Goal: Check status: Check status

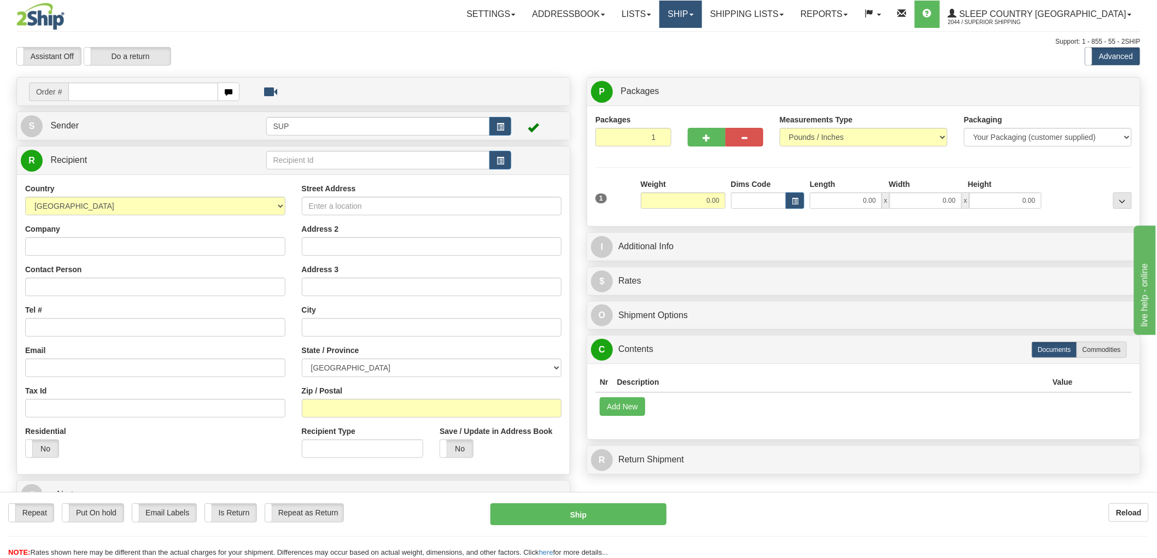
click at [702, 20] on link "Ship" at bounding box center [681, 14] width 42 height 27
click at [691, 53] on span "OnHold / Order Queue" at bounding box center [652, 52] width 77 height 9
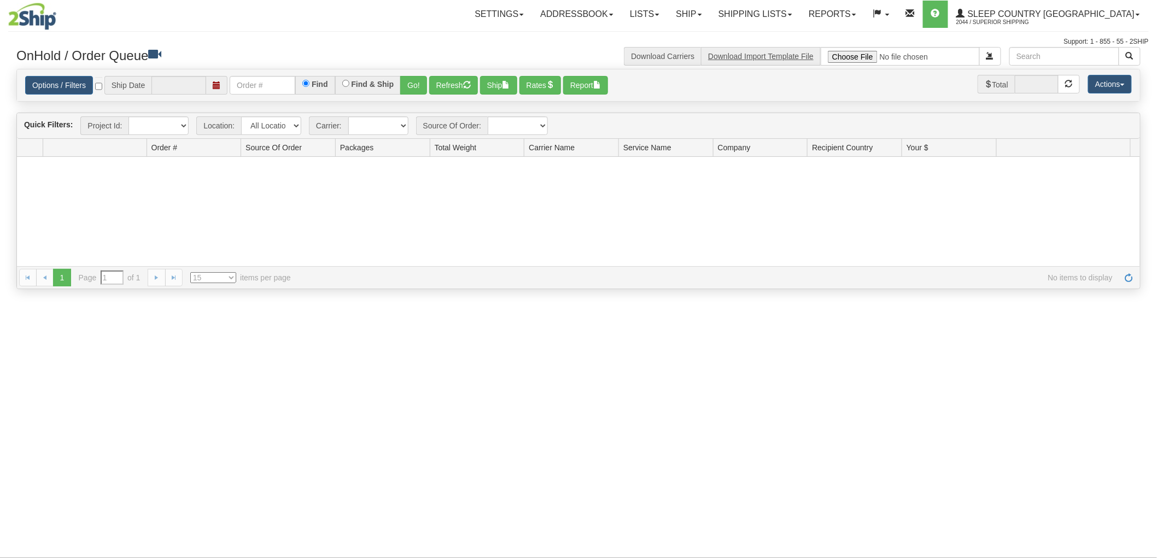
type input "[DATE]"
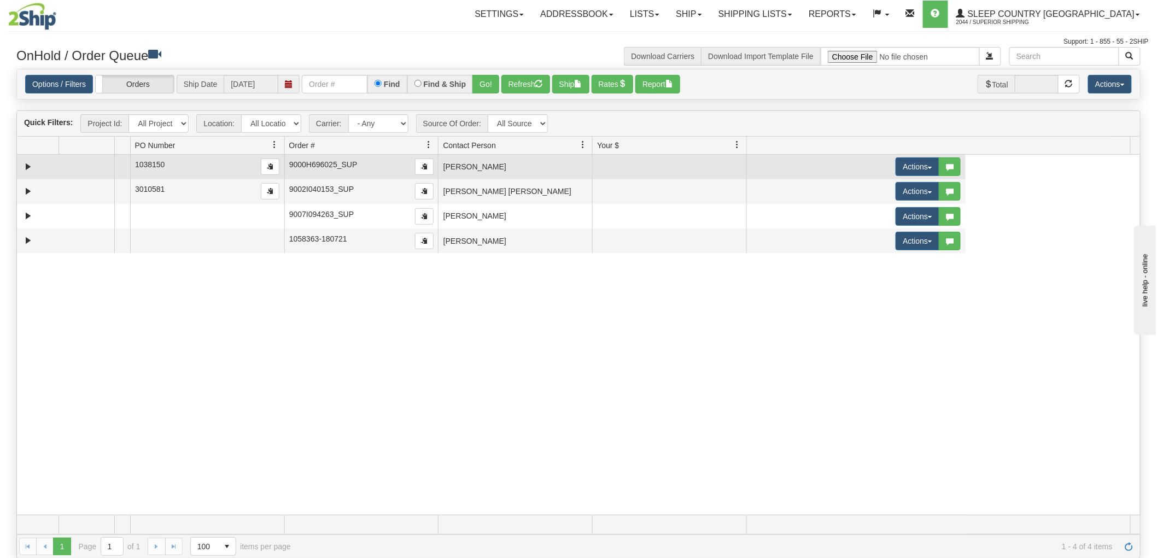
drag, startPoint x: 285, startPoint y: 144, endPoint x: 117, endPoint y: 165, distance: 169.7
click at [117, 165] on div "Quick Filters: Project Id: All Projects Location: All Locations SUP Carrier: - …" at bounding box center [578, 334] width 1124 height 448
